Goal: Information Seeking & Learning: Learn about a topic

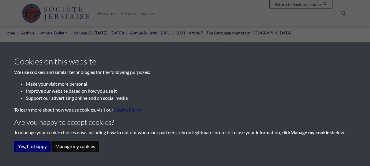
click at [57, 145] on button "Manage my cookies" at bounding box center [75, 146] width 47 height 11
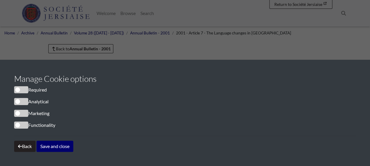
click at [20, 90] on span "cookieconsent" at bounding box center [21, 89] width 14 height 7
click at [55, 147] on button "Save and close" at bounding box center [54, 146] width 37 height 11
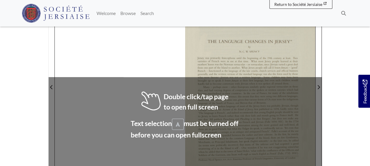
scroll to position [139, 0]
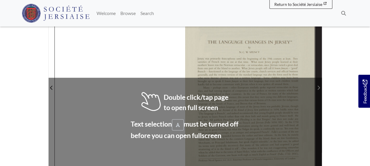
click at [321, 84] on span "Next Page" at bounding box center [319, 87] width 6 height 7
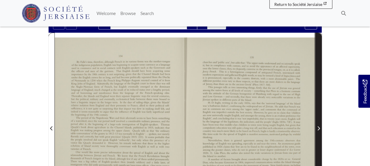
scroll to position [89, 0]
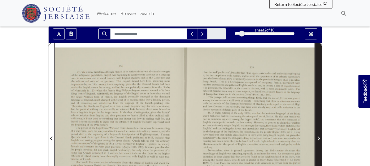
click at [321, 75] on span "Next Page" at bounding box center [319, 135] width 6 height 184
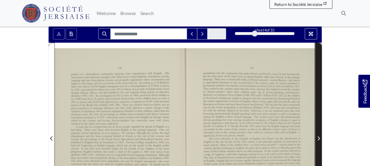
click at [321, 75] on span "Next Page" at bounding box center [319, 135] width 6 height 184
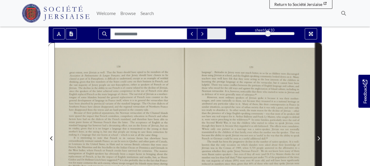
click at [321, 75] on span "Next Page" at bounding box center [319, 135] width 6 height 184
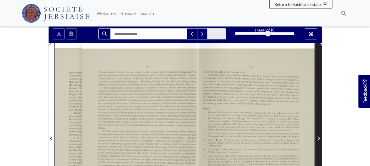
click at [321, 75] on span "Next Page" at bounding box center [319, 135] width 6 height 184
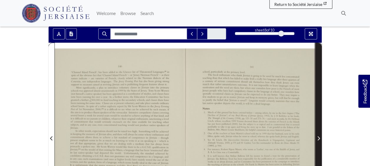
click at [321, 75] on span "Next Page" at bounding box center [319, 135] width 6 height 184
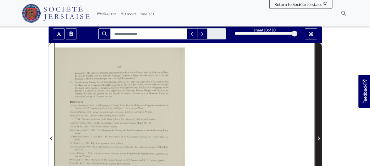
scroll to position [158, 0]
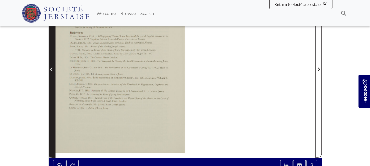
click at [51, 79] on span "Previous Page" at bounding box center [52, 66] width 6 height 184
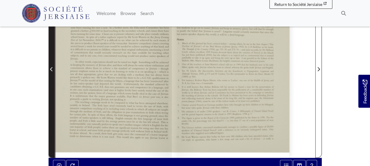
click at [51, 79] on span "Previous Page" at bounding box center [52, 66] width 6 height 184
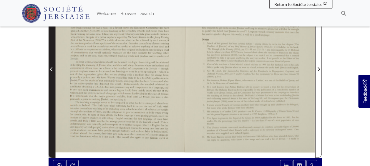
click at [51, 79] on span "Previous Page" at bounding box center [52, 66] width 6 height 184
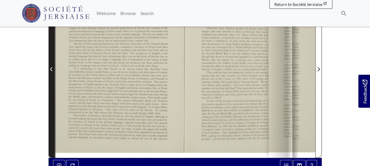
click at [51, 79] on span "Previous Page" at bounding box center [52, 66] width 6 height 184
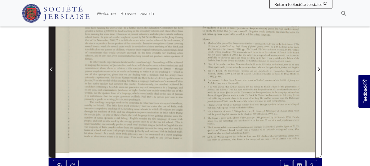
click at [51, 79] on span "Previous Page" at bounding box center [52, 66] width 6 height 184
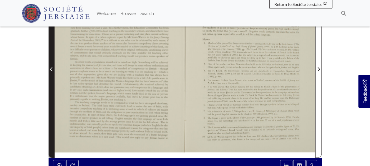
click at [51, 79] on span "Previous Page" at bounding box center [52, 66] width 6 height 184
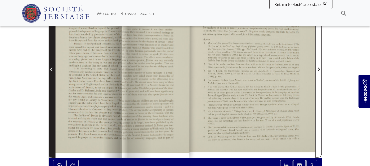
click at [51, 79] on span "Previous Page" at bounding box center [52, 66] width 6 height 184
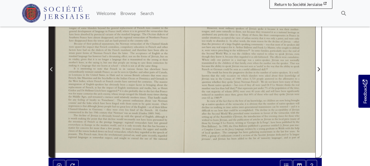
click at [51, 79] on span "Previous Page" at bounding box center [52, 66] width 6 height 184
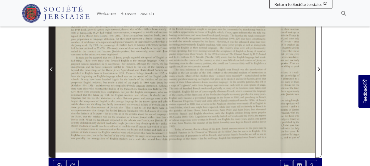
click at [51, 79] on span "Previous Page" at bounding box center [52, 66] width 6 height 184
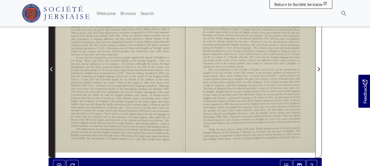
click at [51, 79] on span "Previous Page" at bounding box center [52, 66] width 6 height 184
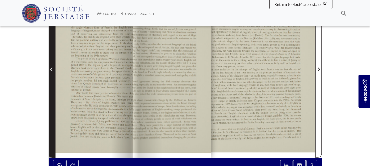
click at [51, 79] on span "Previous Page" at bounding box center [52, 66] width 6 height 184
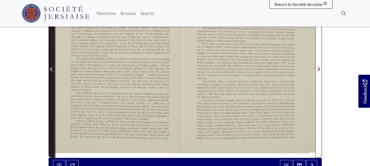
click at [51, 79] on span "Previous Page" at bounding box center [52, 66] width 6 height 184
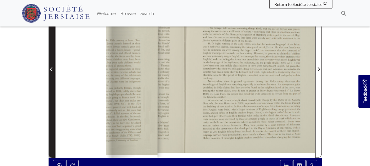
click at [51, 79] on span "Previous Page" at bounding box center [52, 66] width 6 height 184
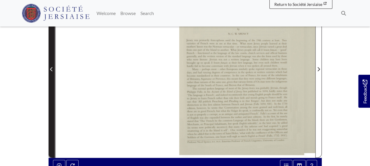
click at [51, 79] on span "Previous Page" at bounding box center [52, 66] width 6 height 184
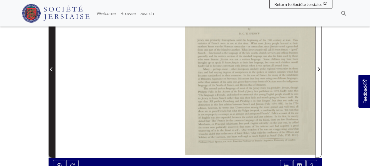
click at [51, 79] on span "Previous Page" at bounding box center [52, 66] width 6 height 184
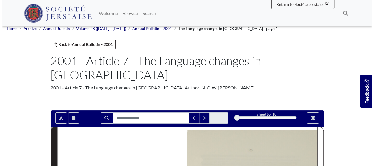
scroll to position [5, 0]
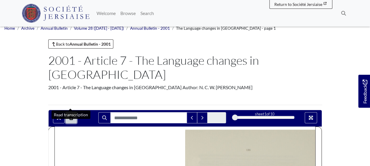
click at [76, 112] on button "Open transcription window" at bounding box center [71, 117] width 11 height 11
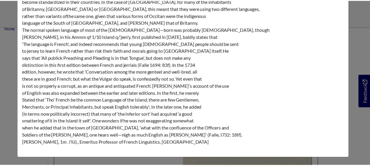
scroll to position [0, 0]
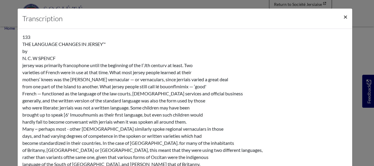
click at [345, 17] on span "×" at bounding box center [346, 16] width 4 height 9
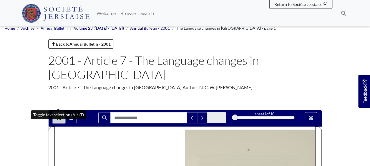
click at [62, 112] on button "Toggle text selection (Alt+T)" at bounding box center [59, 117] width 12 height 11
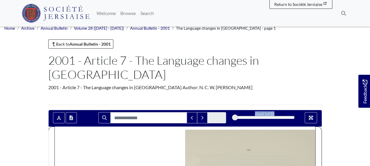
click at [235, 112] on div "sheet 1 of 10 1 *" at bounding box center [264, 117] width 68 height 11
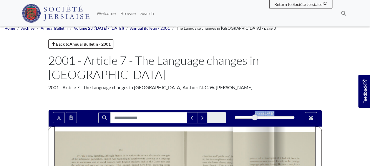
drag, startPoint x: 235, startPoint y: 102, endPoint x: 263, endPoint y: 106, distance: 28.0
click at [263, 114] on div "4" at bounding box center [264, 117] width 59 height 6
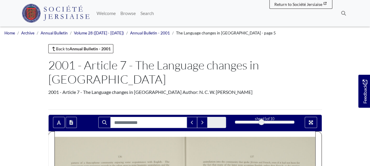
click at [180, 63] on h1 "2001 - Article 7 - The Language changes in [GEOGRAPHIC_DATA]" at bounding box center [185, 72] width 274 height 28
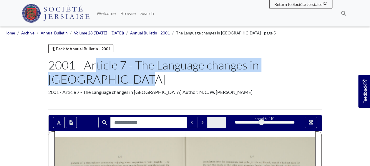
drag, startPoint x: 50, startPoint y: 65, endPoint x: 293, endPoint y: 63, distance: 243.4
click at [293, 63] on h1 "2001 - Article 7 - The Language changes in [GEOGRAPHIC_DATA]" at bounding box center [185, 72] width 274 height 28
copy h1 "2001 - Article 7 - The Language changes in [GEOGRAPHIC_DATA]"
